Goal: Transaction & Acquisition: Purchase product/service

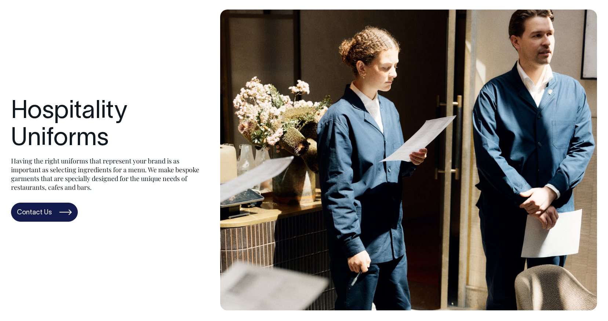
scroll to position [29, 0]
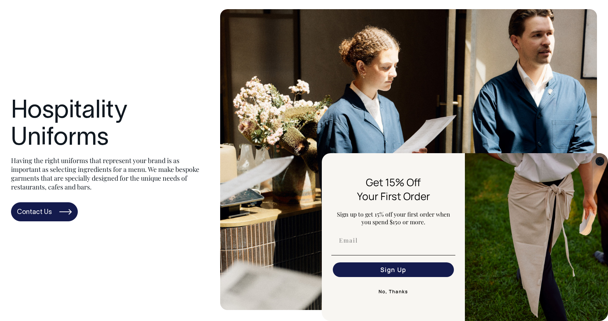
click at [599, 164] on circle "Close dialog" at bounding box center [600, 161] width 8 height 8
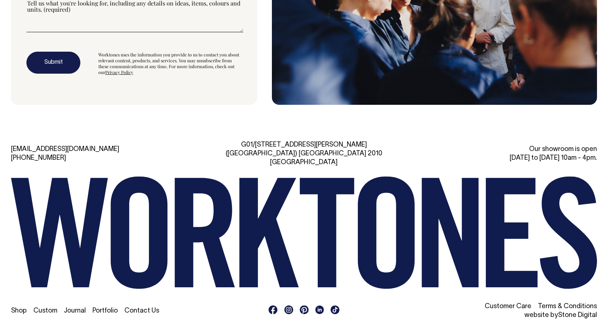
scroll to position [0, 0]
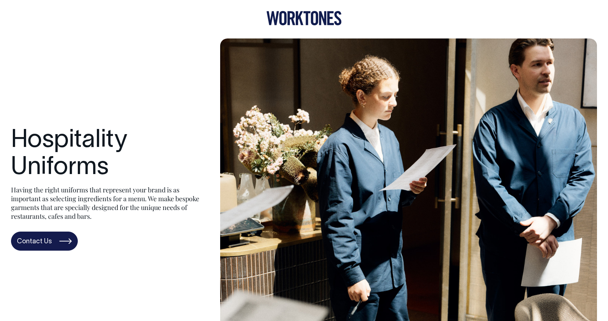
click at [309, 14] on icon at bounding box center [303, 18] width 75 height 14
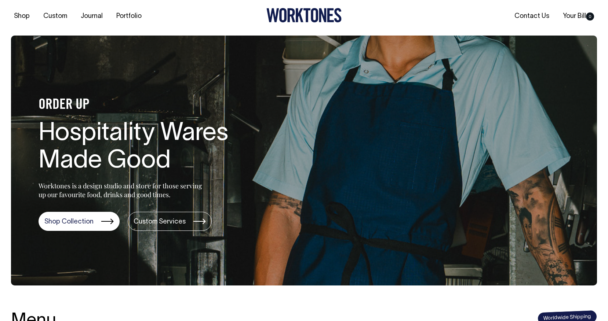
scroll to position [15, 0]
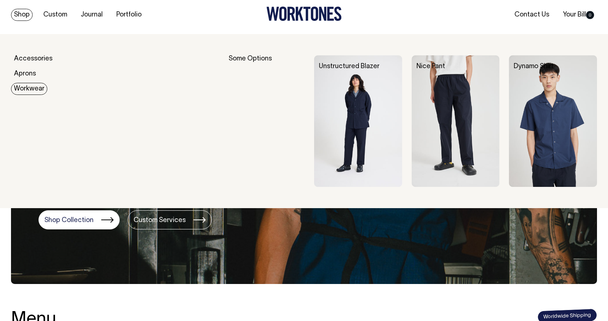
click at [26, 88] on link "Workwear" at bounding box center [29, 89] width 36 height 12
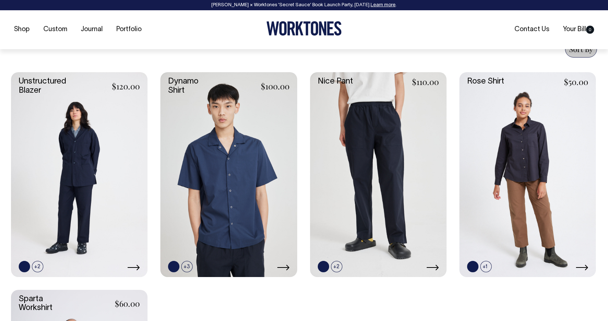
scroll to position [293, 0]
click at [213, 119] on link at bounding box center [228, 174] width 136 height 205
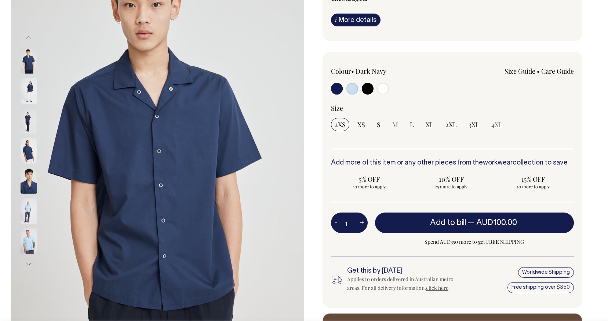
scroll to position [126, 0]
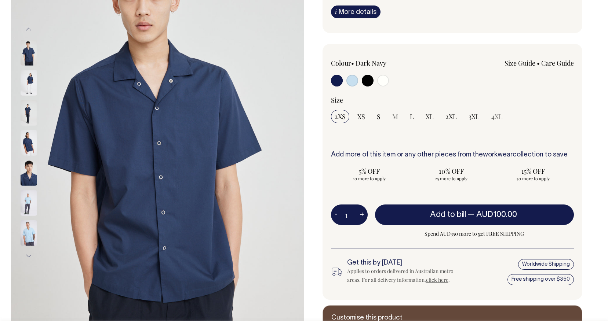
click at [31, 83] on img at bounding box center [29, 83] width 17 height 26
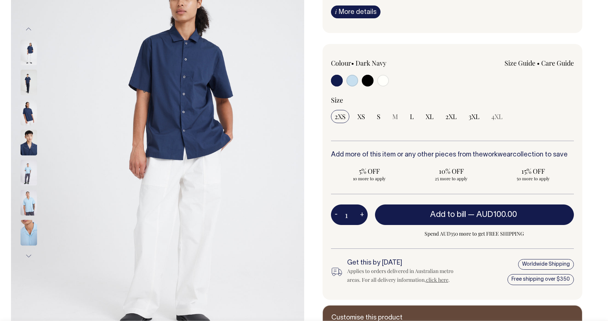
click at [600, 76] on div "Previous Next" at bounding box center [304, 143] width 608 height 440
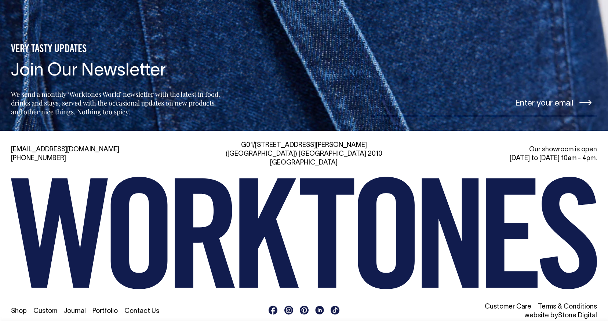
scroll to position [0, 0]
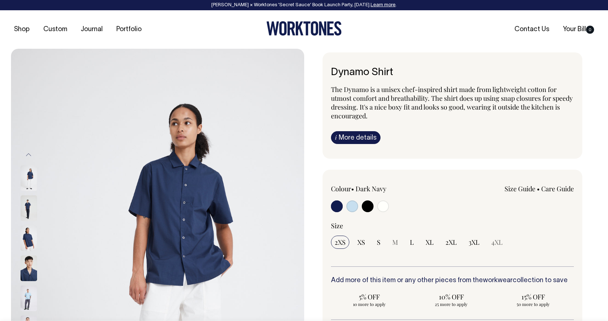
drag, startPoint x: 405, startPoint y: 73, endPoint x: 324, endPoint y: 72, distance: 80.7
click at [324, 72] on div "Dynamo Shirt The Dynamo is a unisex chef-inspired shirt made from lightweight c…" at bounding box center [453, 105] width 260 height 106
copy h6 "Dynamo Shirt"
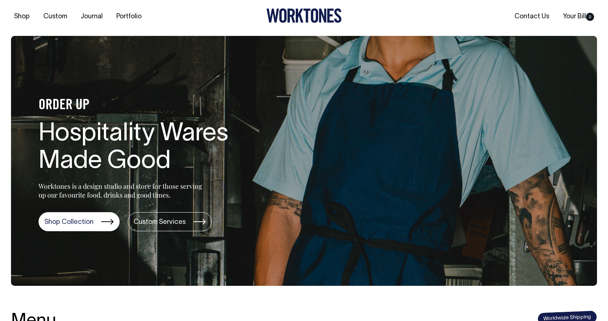
scroll to position [15, 0]
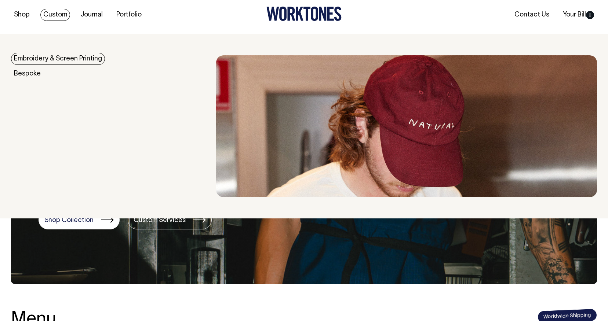
click at [60, 12] on link "Custom" at bounding box center [55, 15] width 30 height 12
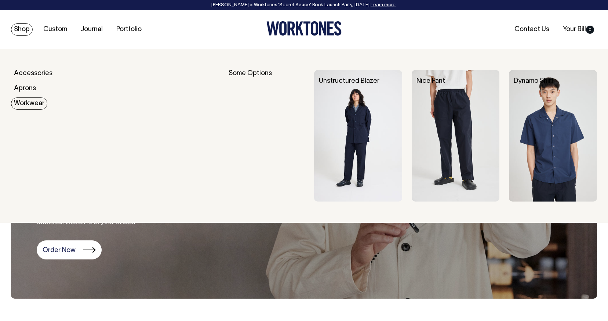
click at [32, 103] on link "Workwear" at bounding box center [29, 104] width 36 height 12
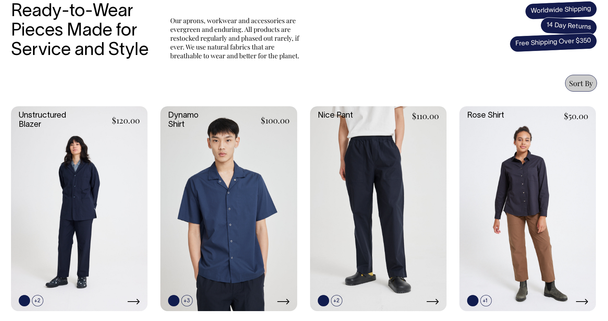
scroll to position [255, 0]
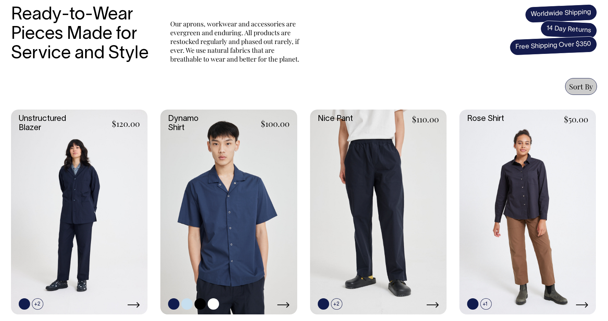
click at [220, 204] on link at bounding box center [228, 212] width 136 height 205
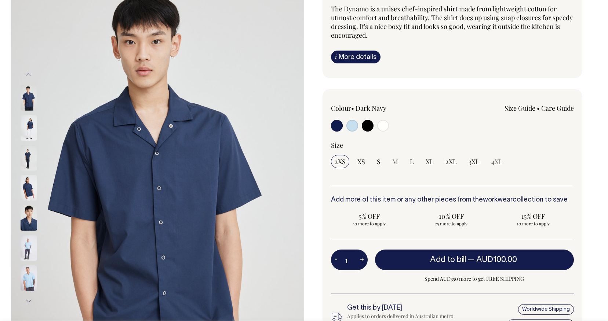
scroll to position [88, 0]
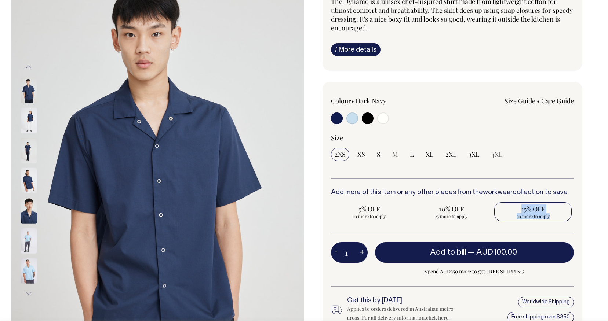
drag, startPoint x: 565, startPoint y: 225, endPoint x: 516, endPoint y: 208, distance: 52.1
click at [516, 208] on div "Add more of this item or any other pieces from the workwear collection to save …" at bounding box center [452, 210] width 243 height 43
copy label "15% OFF 50 more to apply"
